Goal: Task Accomplishment & Management: Manage account settings

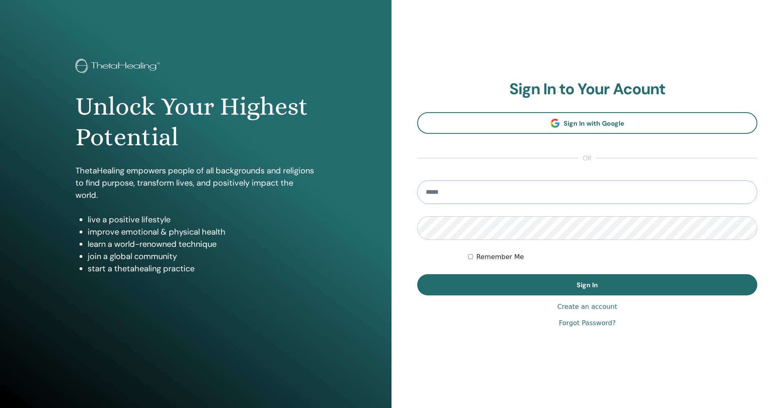
type input "**********"
click at [587, 285] on button "Sign In" at bounding box center [587, 284] width 340 height 21
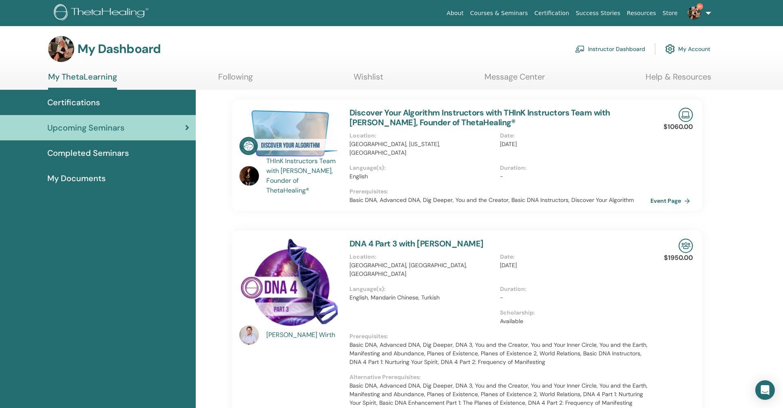
click at [596, 49] on link "Instructor Dashboard" at bounding box center [610, 49] width 70 height 18
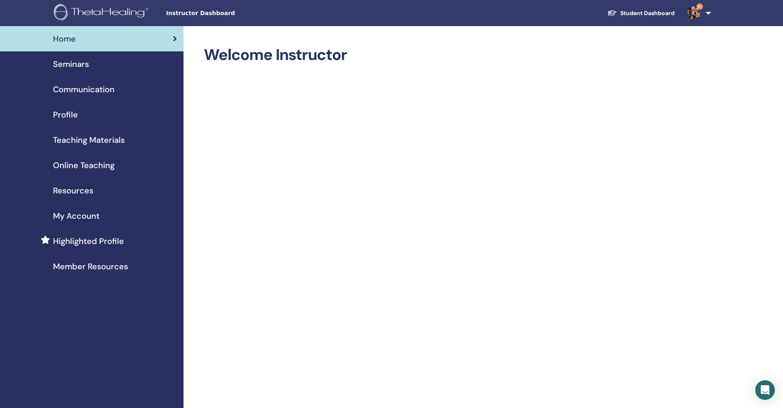
click at [71, 61] on span "Seminars" at bounding box center [71, 64] width 36 height 12
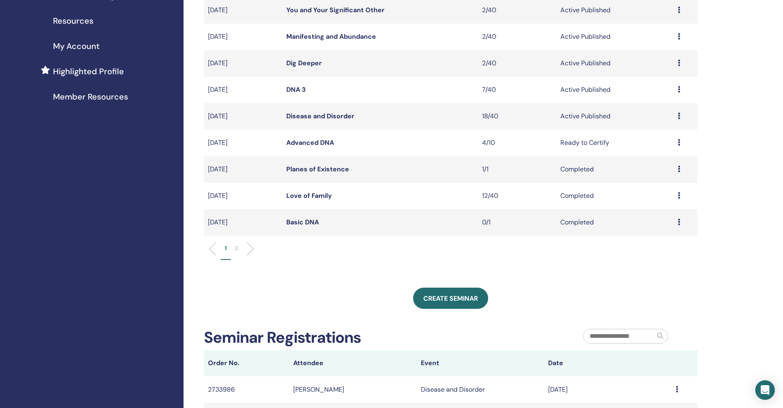
scroll to position [170, 0]
click at [238, 248] on p "2" at bounding box center [236, 247] width 3 height 9
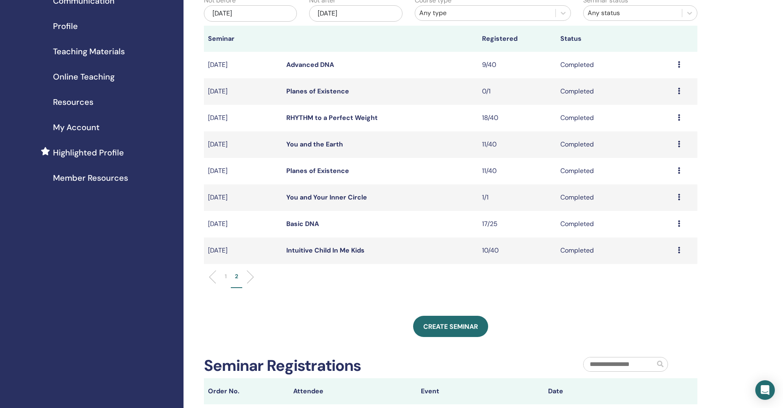
scroll to position [17, 0]
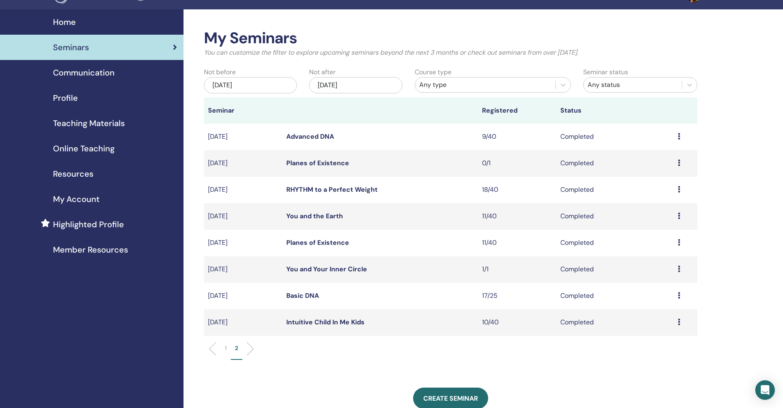
click at [270, 84] on div "[DATE]" at bounding box center [250, 85] width 93 height 16
click at [293, 104] on button "Next Month" at bounding box center [291, 105] width 13 height 13
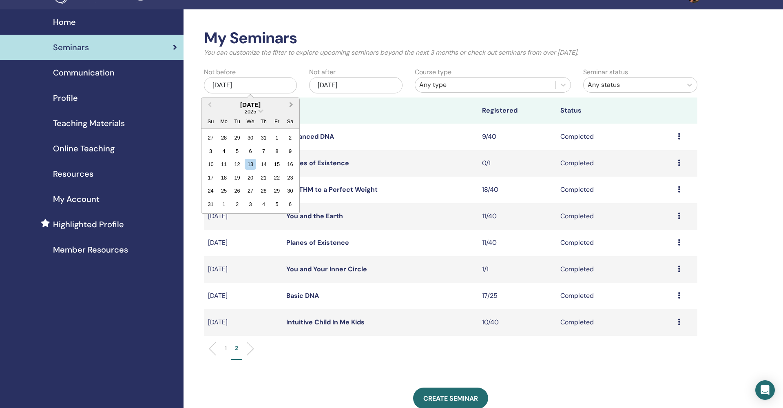
click at [293, 104] on button "Next Month" at bounding box center [291, 105] width 13 height 13
click at [330, 86] on div "[DATE]" at bounding box center [355, 85] width 93 height 16
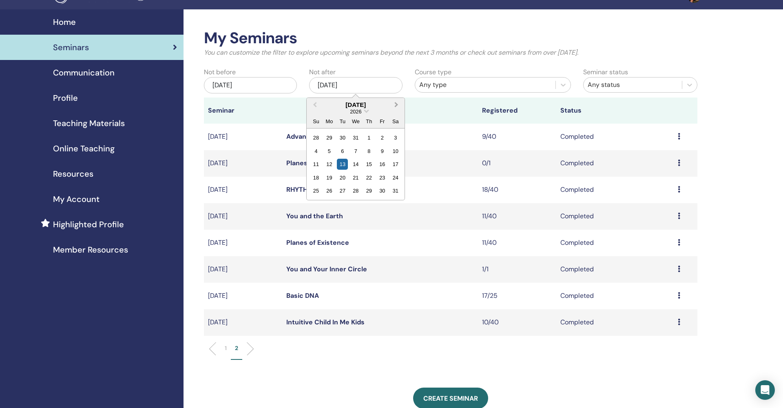
click at [397, 106] on button "Next Month" at bounding box center [397, 105] width 13 height 13
click at [396, 106] on span "Next Month" at bounding box center [396, 104] width 0 height 9
click at [379, 162] on div "17" at bounding box center [382, 164] width 11 height 11
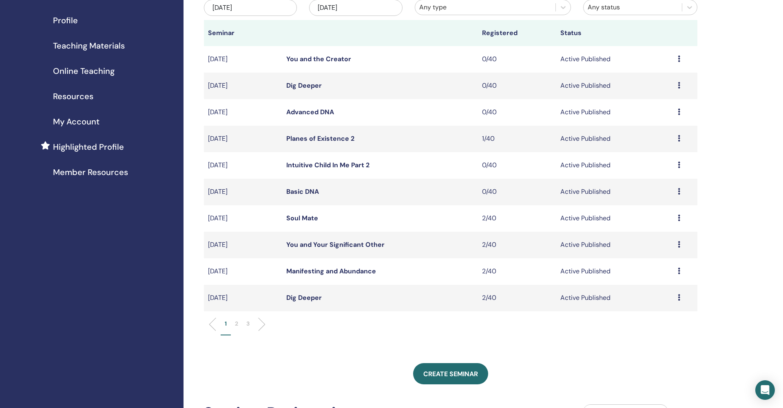
scroll to position [117, 0]
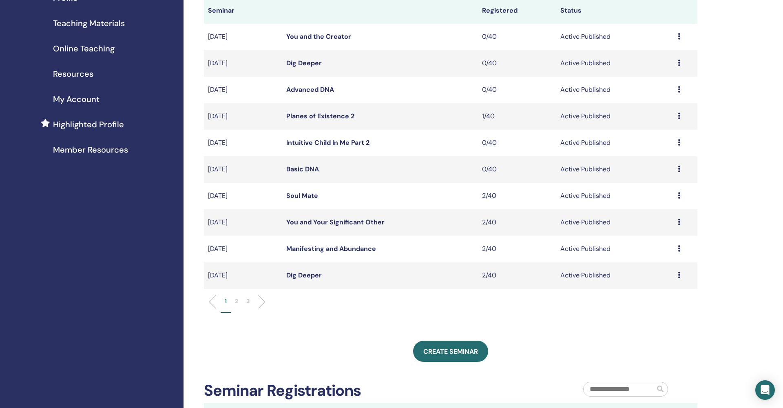
click at [236, 300] on p "2" at bounding box center [236, 301] width 3 height 9
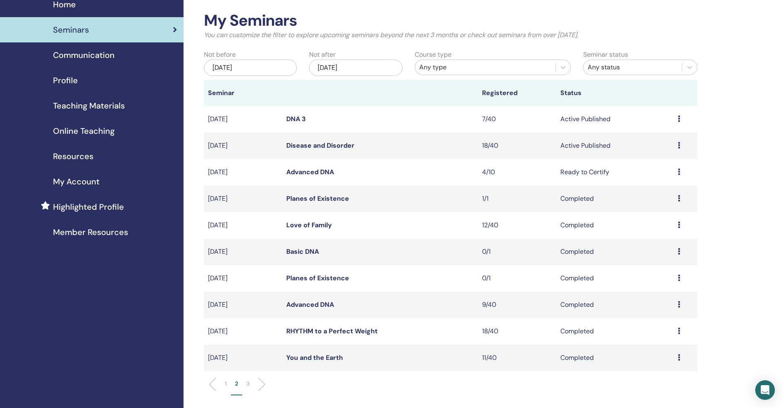
scroll to position [36, 0]
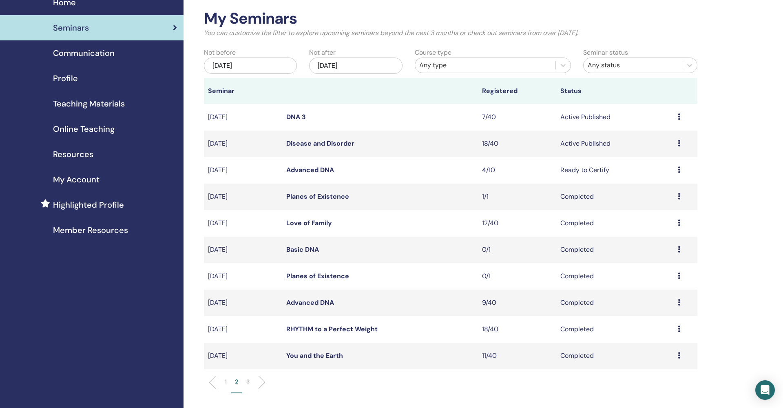
click at [247, 380] on p "3" at bounding box center [247, 381] width 3 height 9
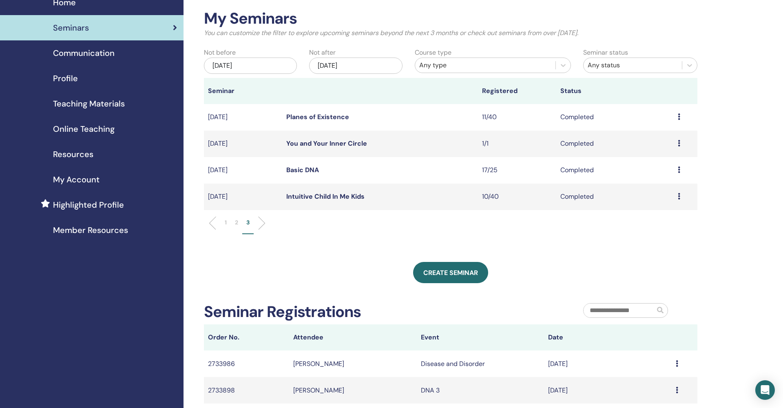
scroll to position [36, 0]
click at [227, 225] on li "1" at bounding box center [226, 227] width 10 height 16
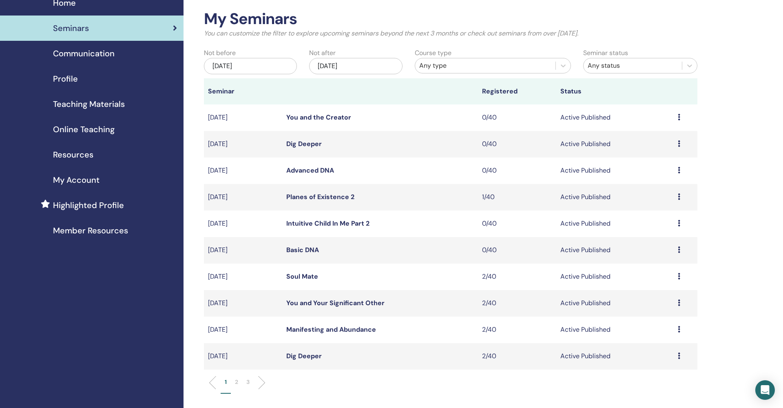
click at [236, 382] on p "2" at bounding box center [236, 382] width 3 height 9
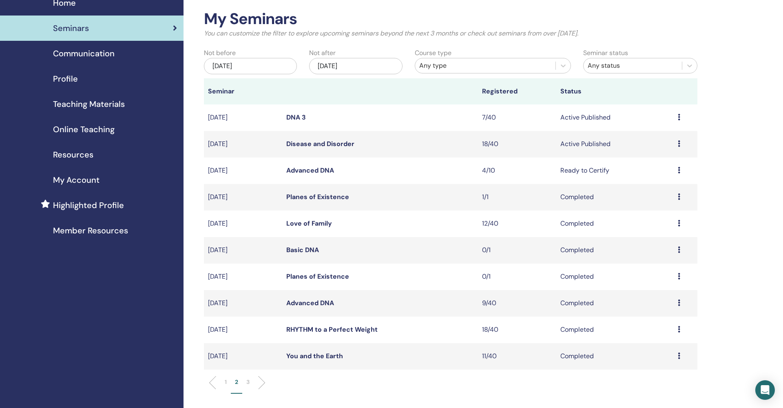
click at [249, 382] on p "3" at bounding box center [247, 382] width 3 height 9
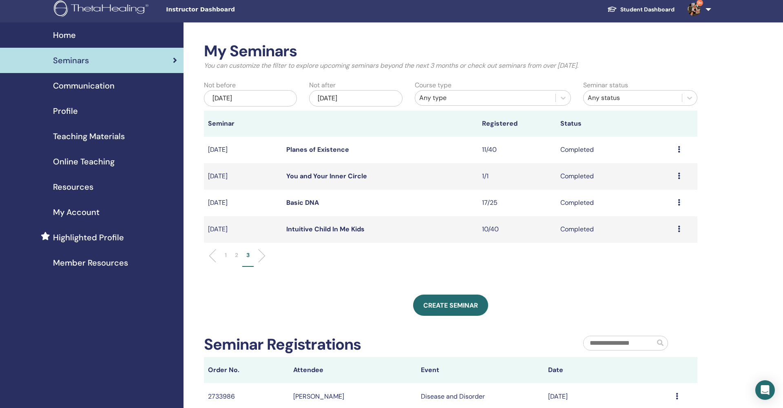
scroll to position [3, 0]
